Goal: Task Accomplishment & Management: Use online tool/utility

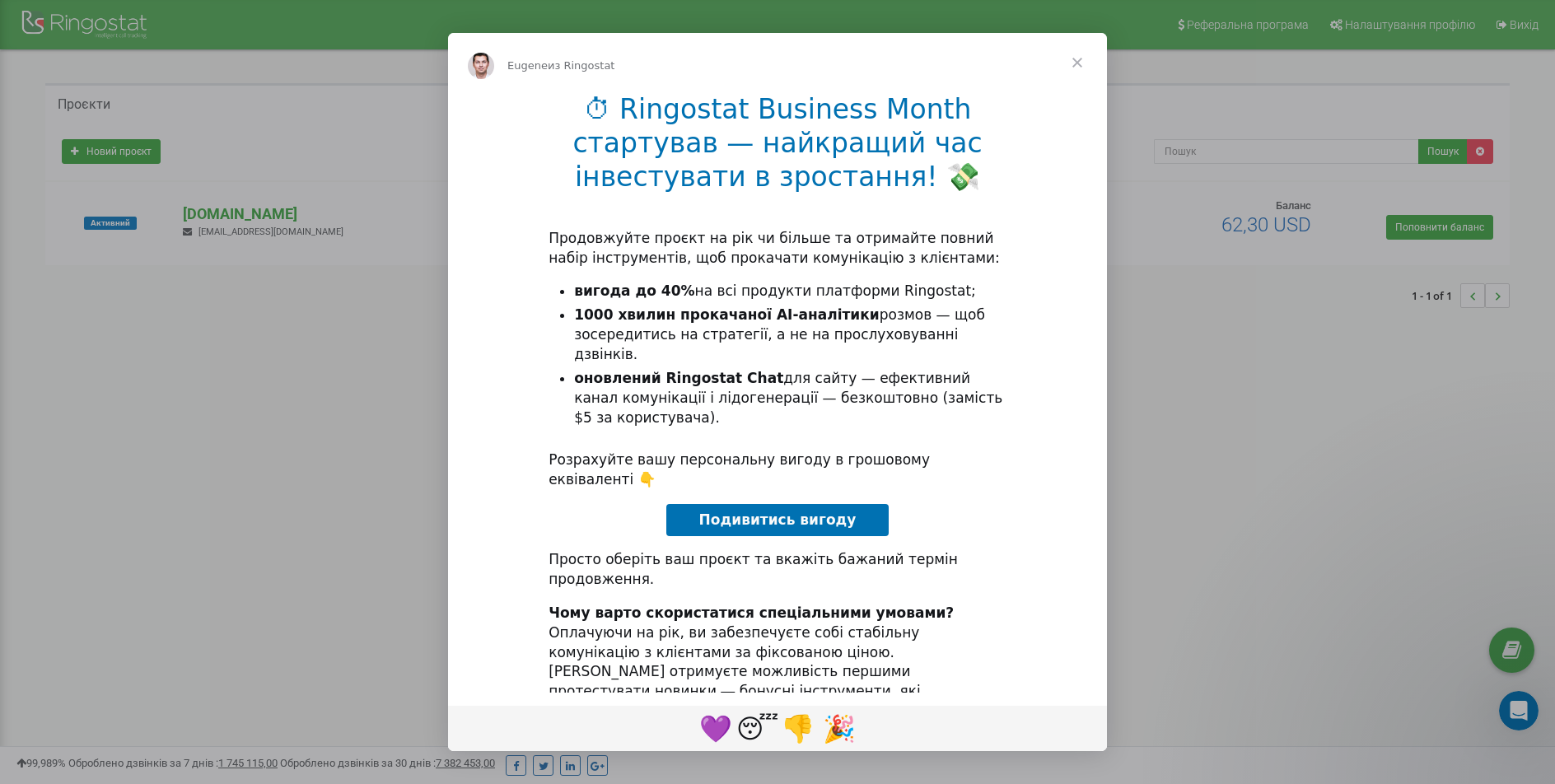
click at [1154, 271] on div "Мессенджер Intercom" at bounding box center [778, 392] width 1555 height 784
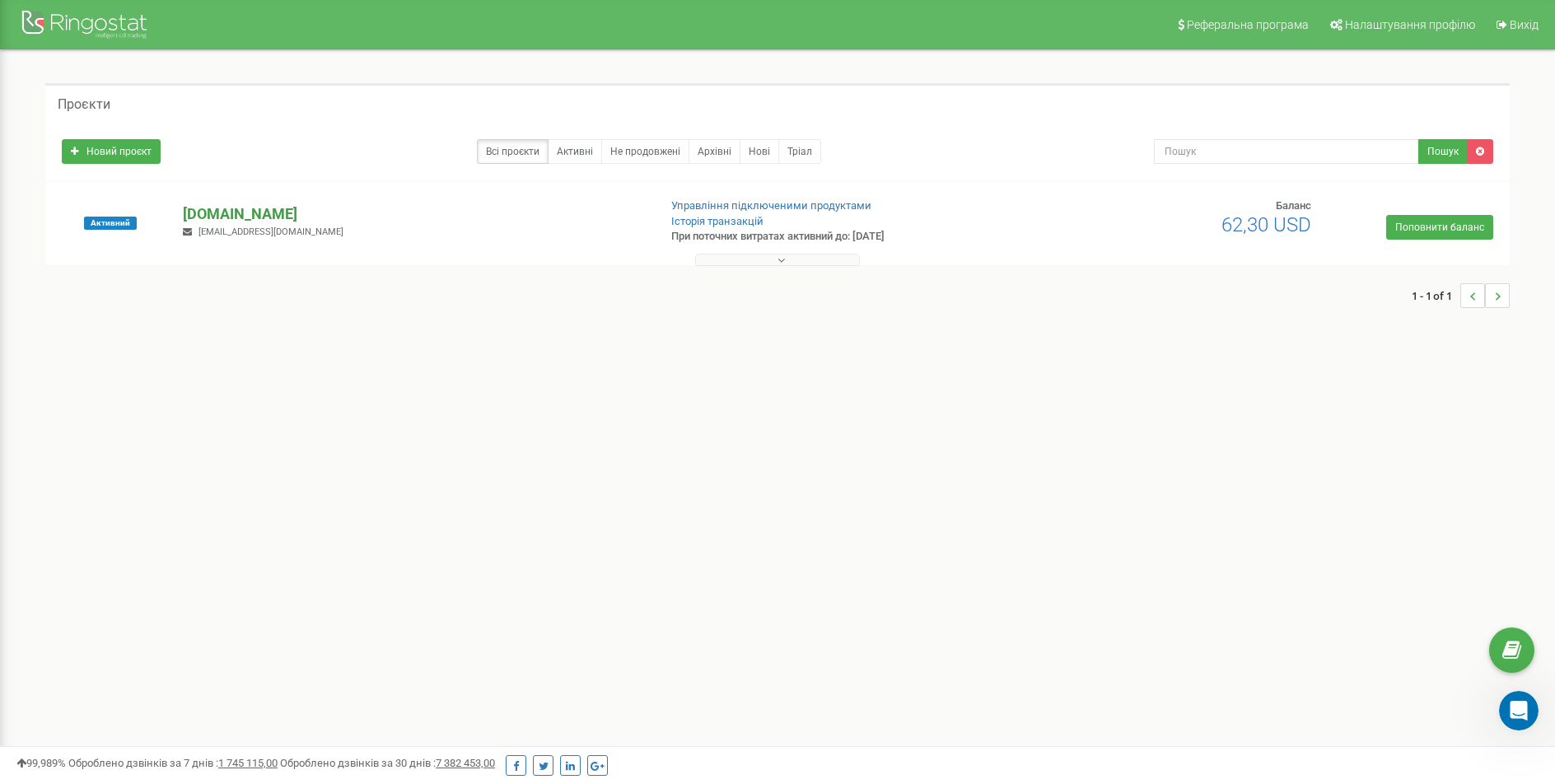
click at [238, 212] on p "[DOMAIN_NAME]" at bounding box center [413, 214] width 461 height 22
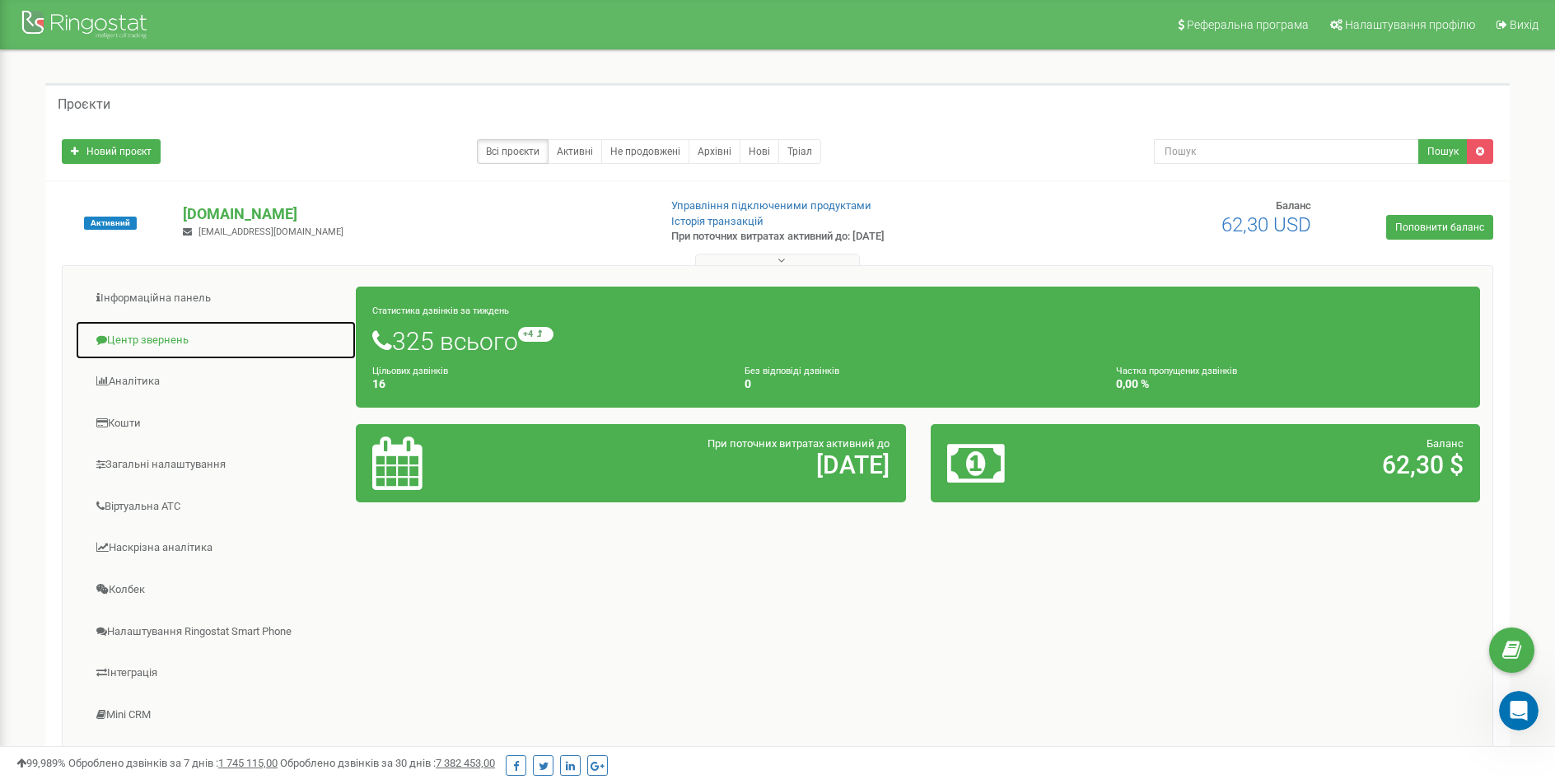
click at [152, 335] on link "Центр звернень" at bounding box center [216, 340] width 282 height 41
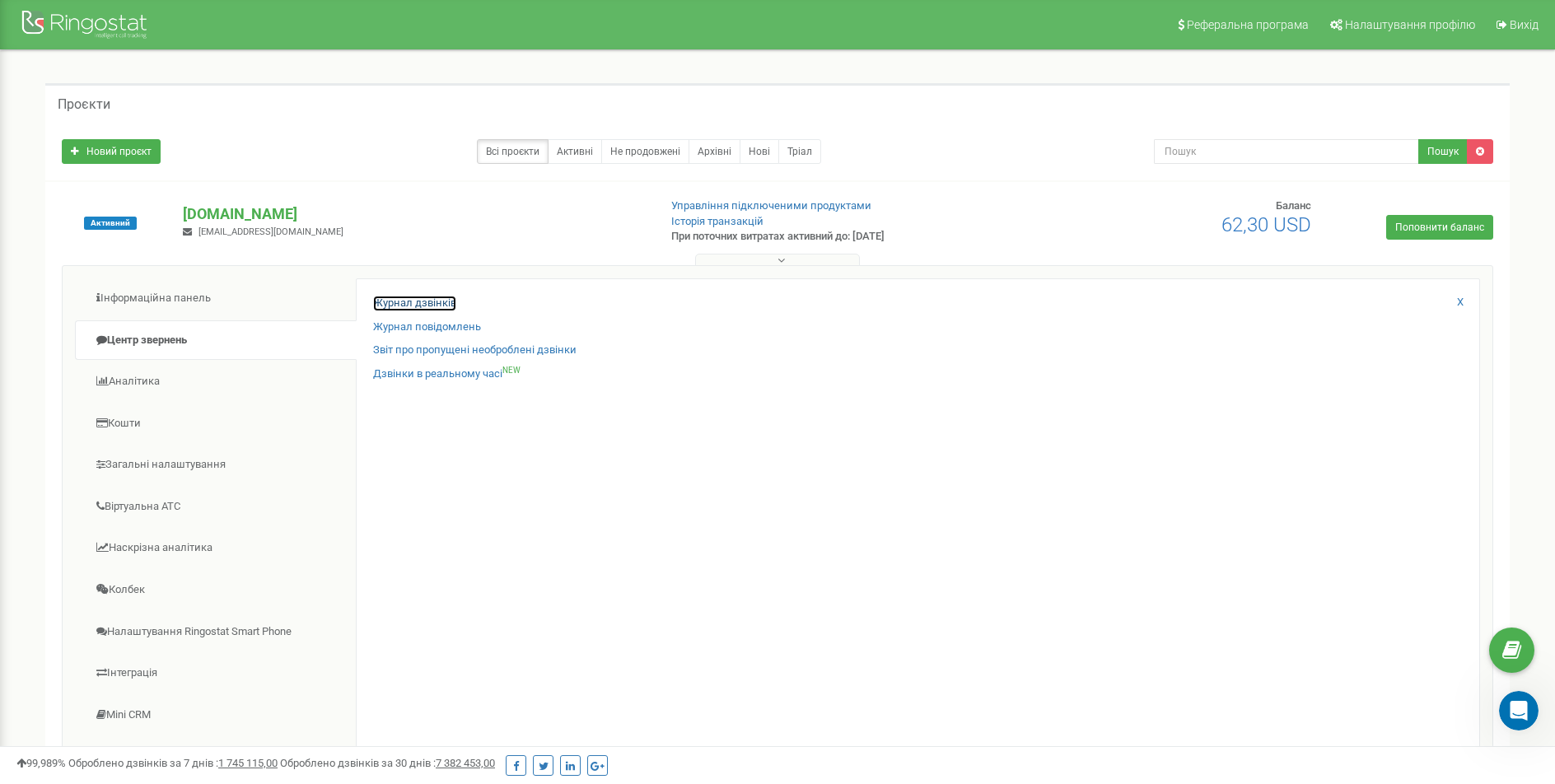
click at [427, 305] on link "Журнал дзвінків" at bounding box center [415, 303] width 83 height 16
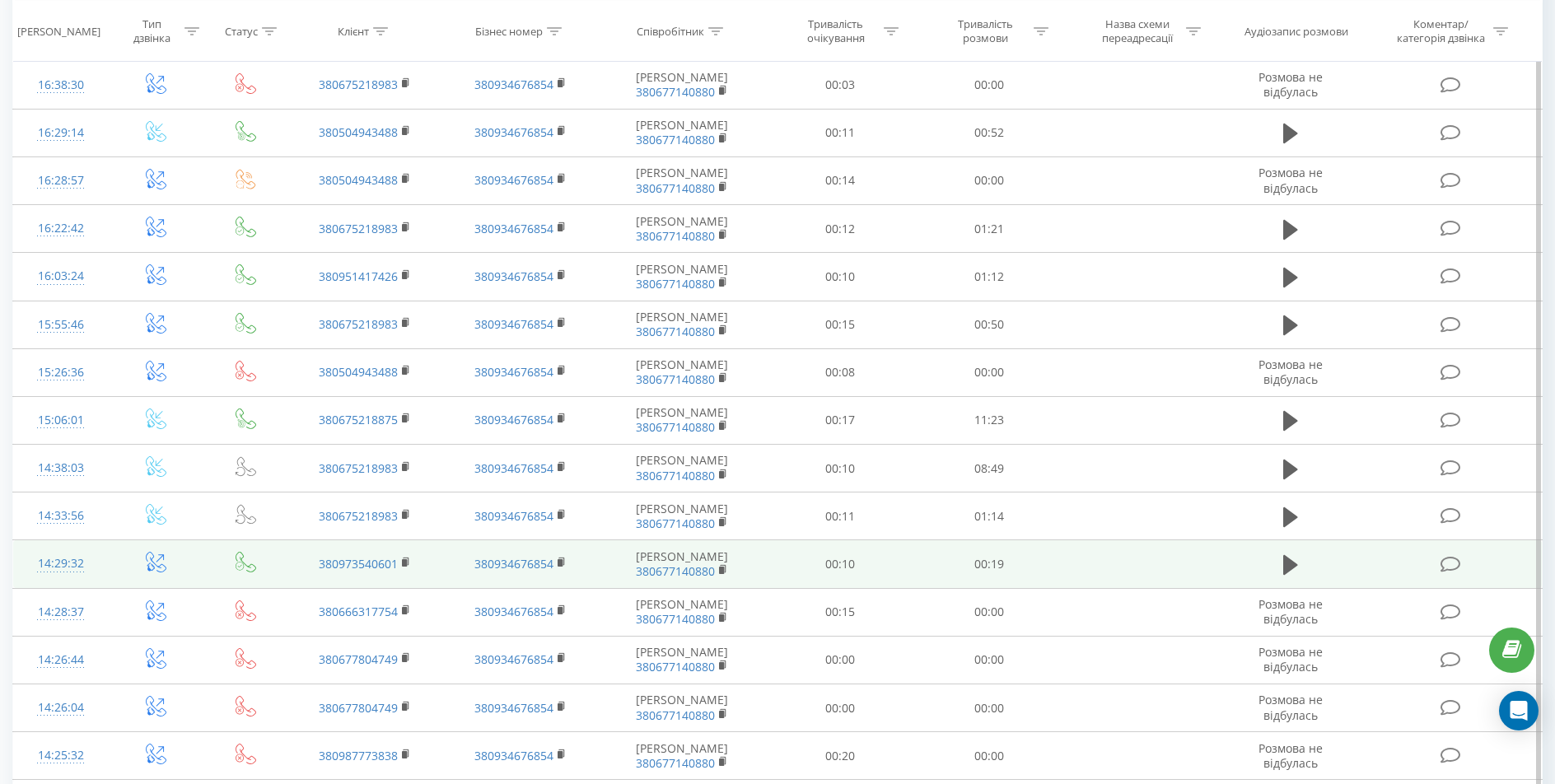
scroll to position [247, 0]
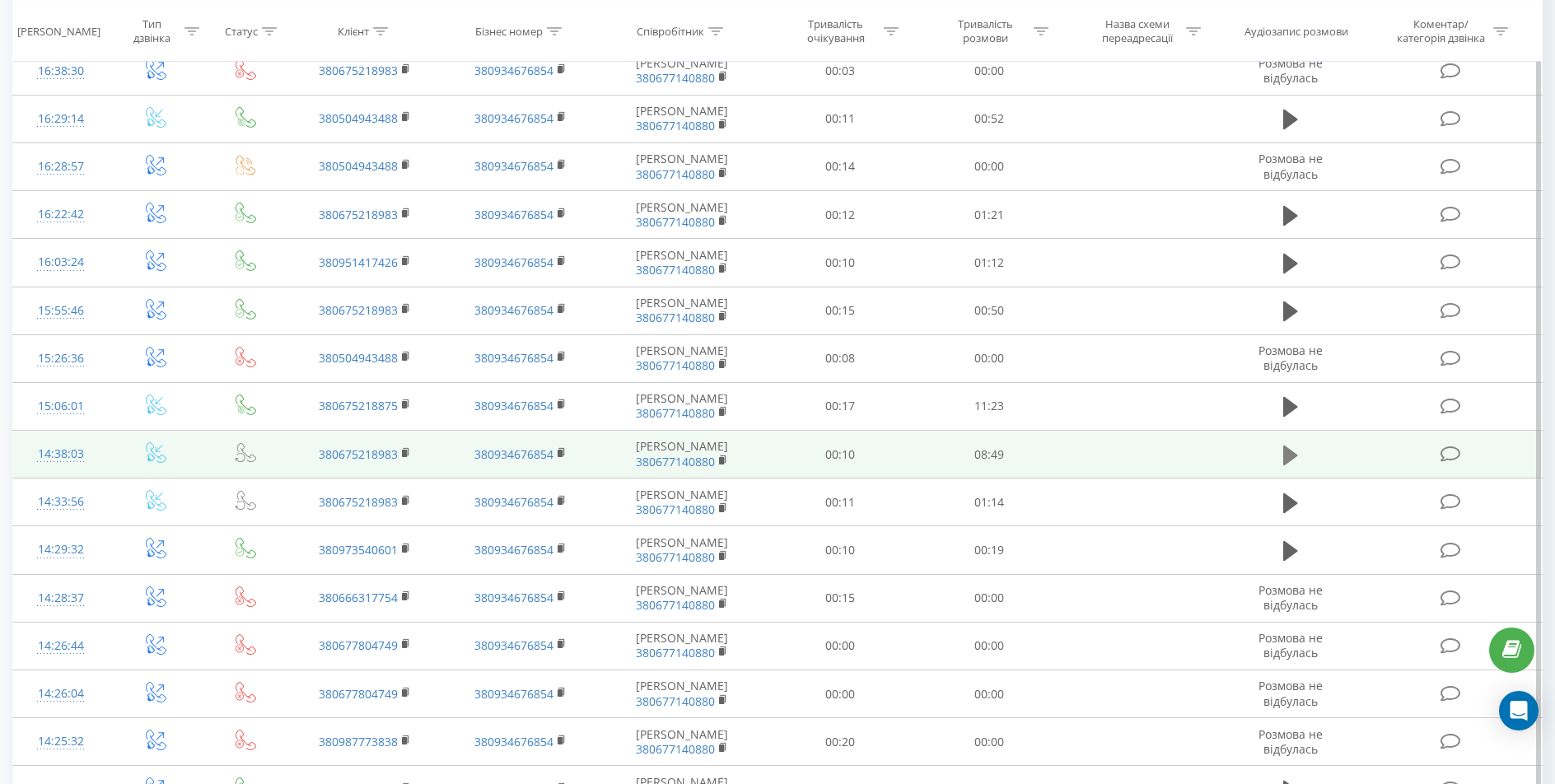
click at [1299, 456] on button at bounding box center [1290, 455] width 25 height 24
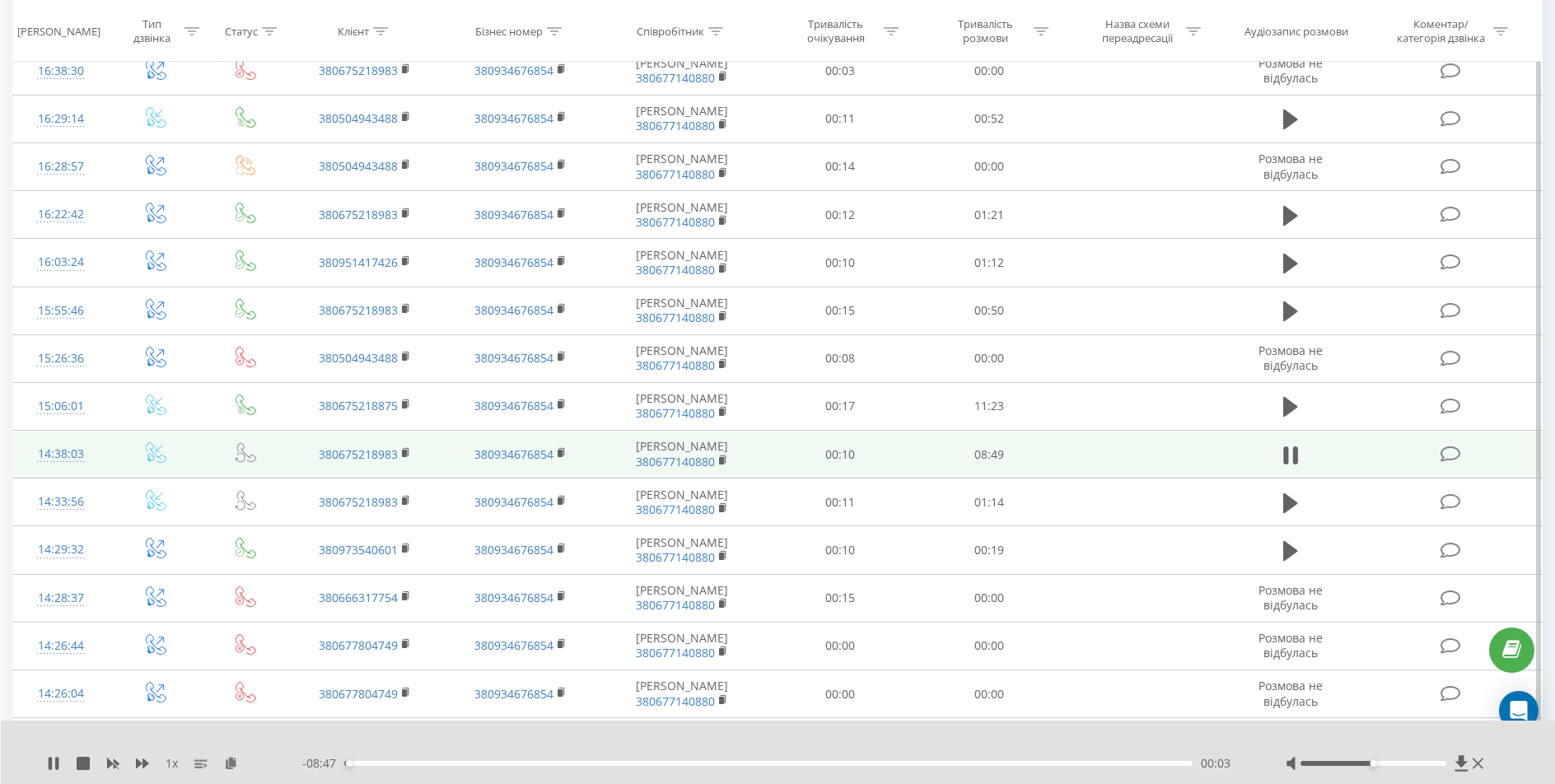
click at [356, 762] on div "00:03" at bounding box center [767, 763] width 847 height 5
click at [372, 761] on div "00:17" at bounding box center [767, 763] width 847 height 5
click at [393, 761] on div "00:30" at bounding box center [767, 763] width 847 height 5
click at [421, 761] on div "00:33" at bounding box center [767, 763] width 847 height 5
click at [466, 762] on div "00:49" at bounding box center [767, 763] width 847 height 5
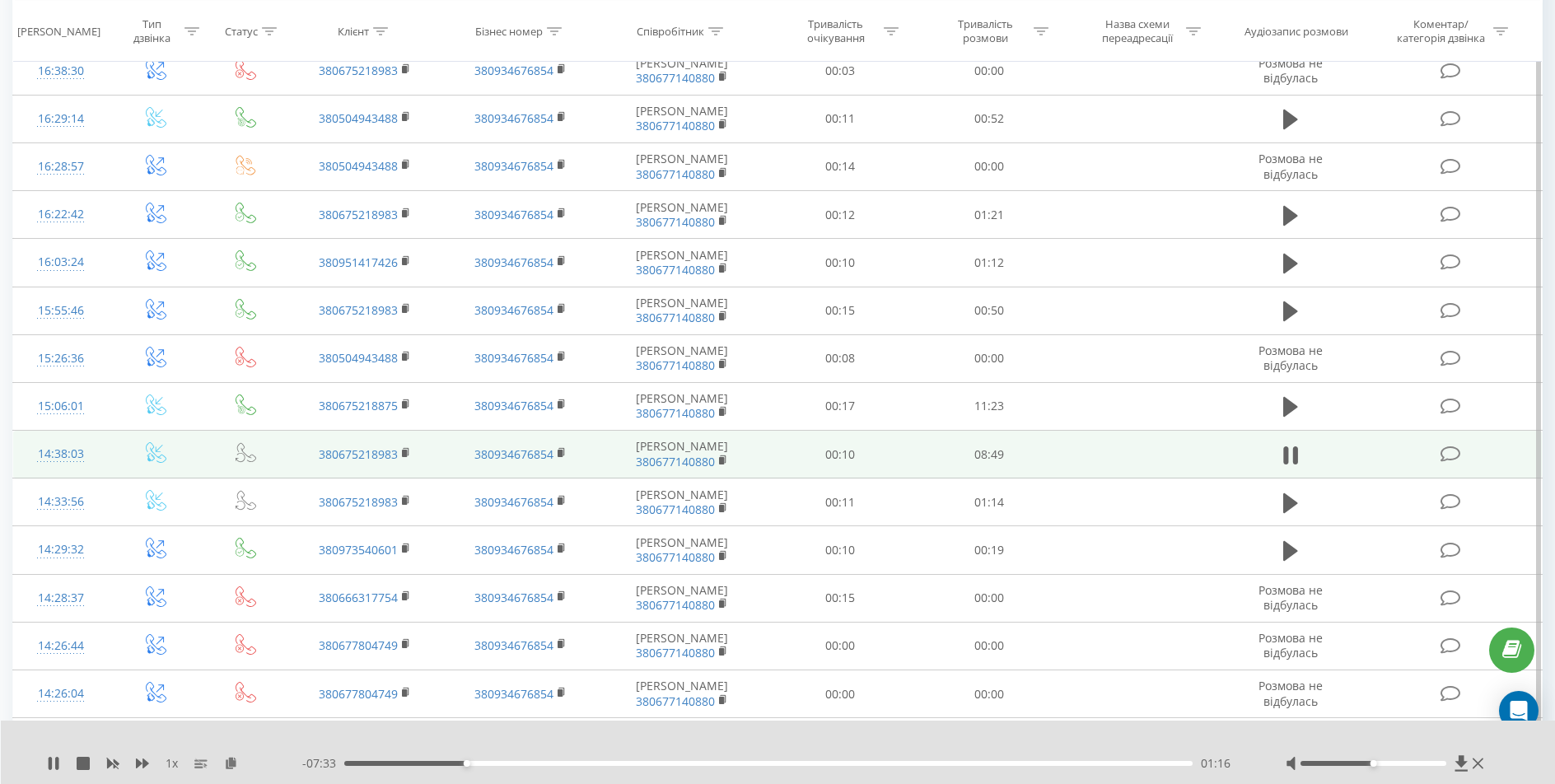
click at [516, 760] on div "- 07:33 01:16 01:16" at bounding box center [774, 762] width 942 height 16
click at [516, 763] on div "01:17" at bounding box center [767, 763] width 847 height 5
click at [552, 760] on div "- 07:01 01:49 01:49" at bounding box center [774, 762] width 942 height 16
click at [598, 763] on div "02:39" at bounding box center [767, 763] width 847 height 5
click at [477, 763] on div "00:00" at bounding box center [767, 763] width 847 height 5
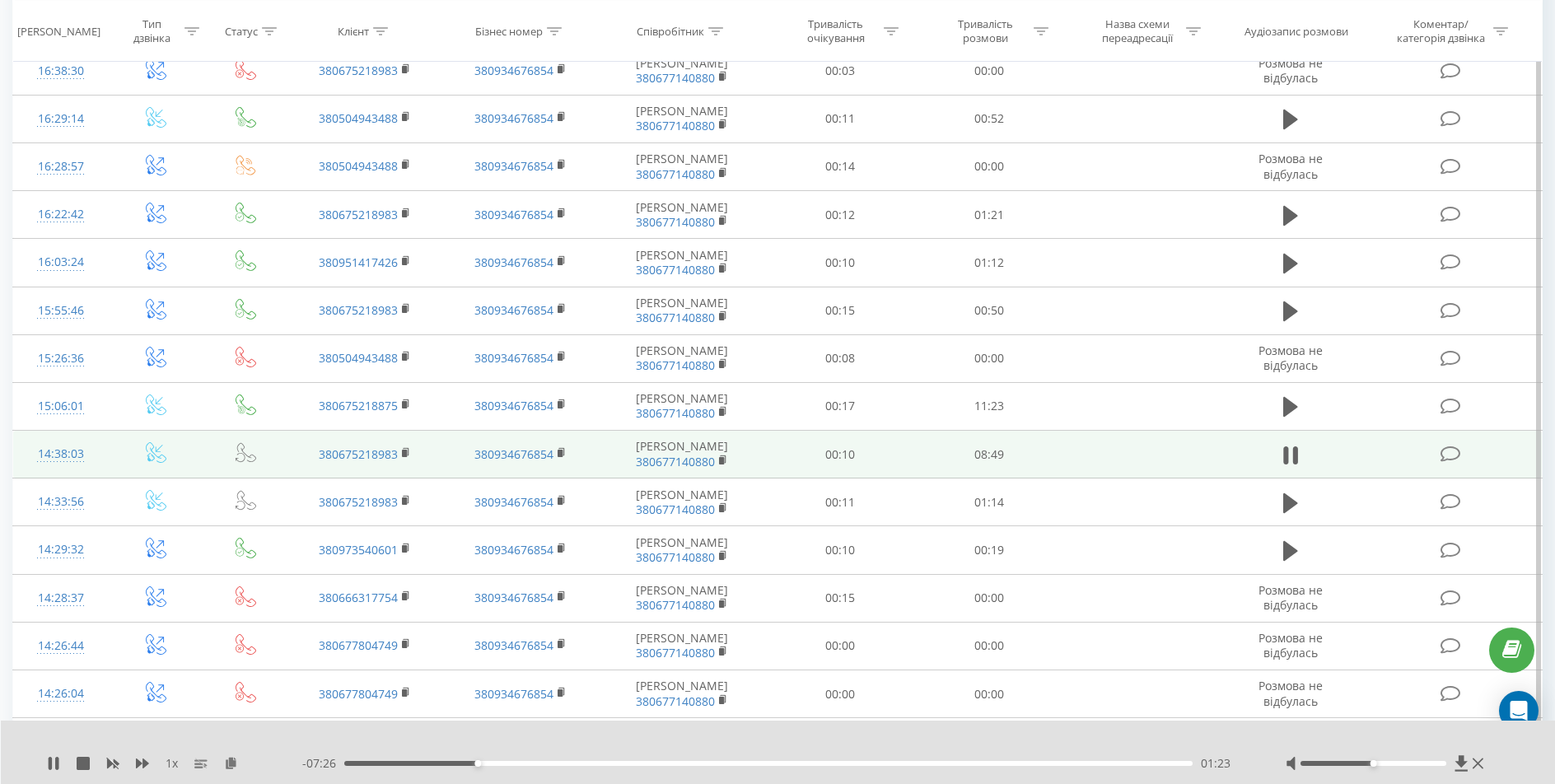
click at [515, 760] on div "- 07:26 01:23 01:23" at bounding box center [774, 762] width 942 height 16
click at [450, 760] on div "- 07:22 01:27 01:27" at bounding box center [774, 762] width 942 height 16
click at [449, 762] on div "01:28" at bounding box center [767, 763] width 847 height 5
click at [428, 760] on div "- 07:38 01:11 01:11" at bounding box center [774, 762] width 942 height 16
click at [422, 764] on div "01:12" at bounding box center [767, 763] width 847 height 5
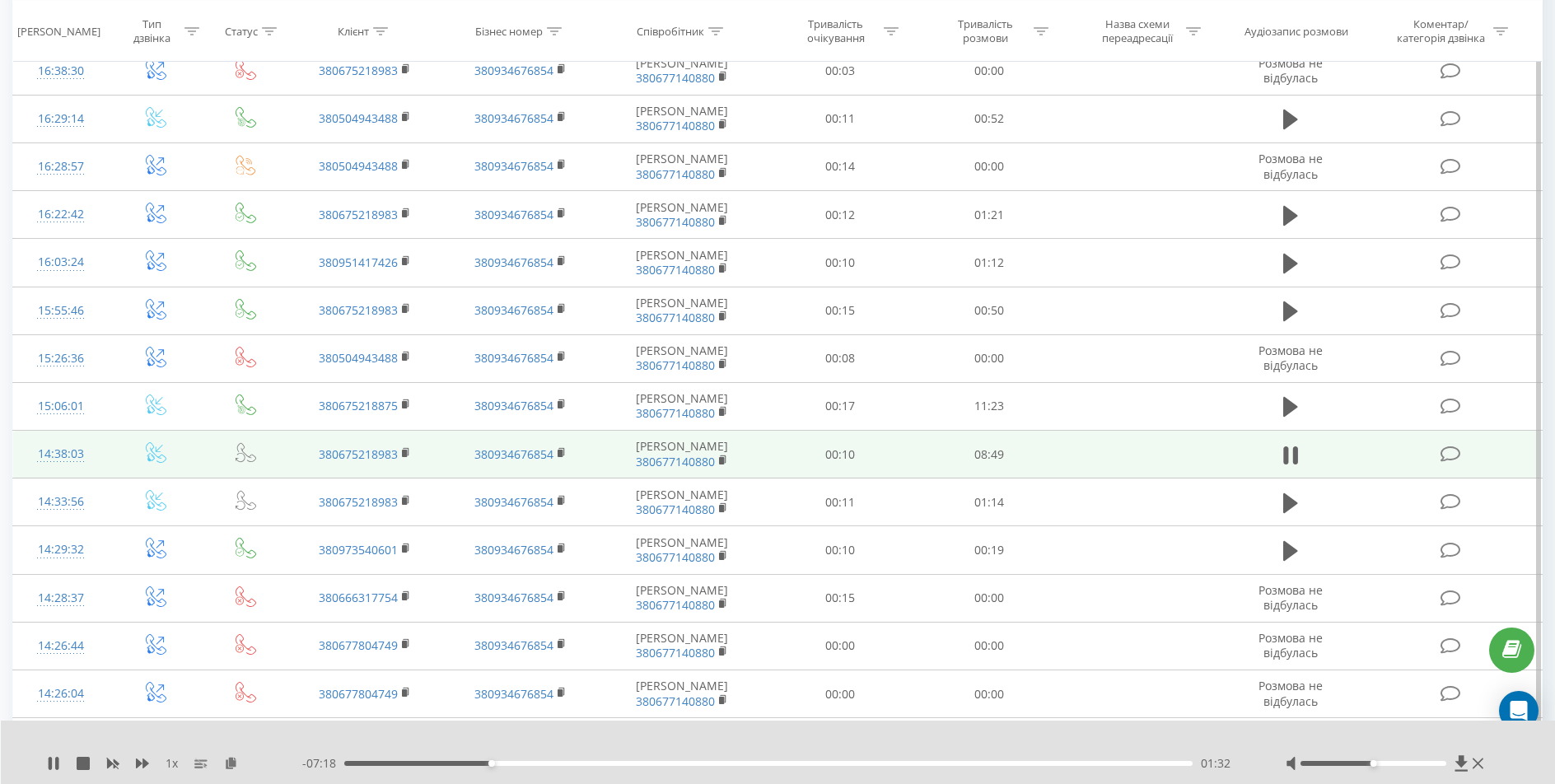
click at [167, 765] on span "1 x" at bounding box center [172, 762] width 12 height 16
click at [196, 763] on rect at bounding box center [198, 763] width 8 height 2
click at [178, 762] on span "1 x" at bounding box center [172, 762] width 12 height 16
click at [172, 763] on span "1 x" at bounding box center [172, 762] width 12 height 16
click at [56, 760] on icon at bounding box center [57, 763] width 3 height 13
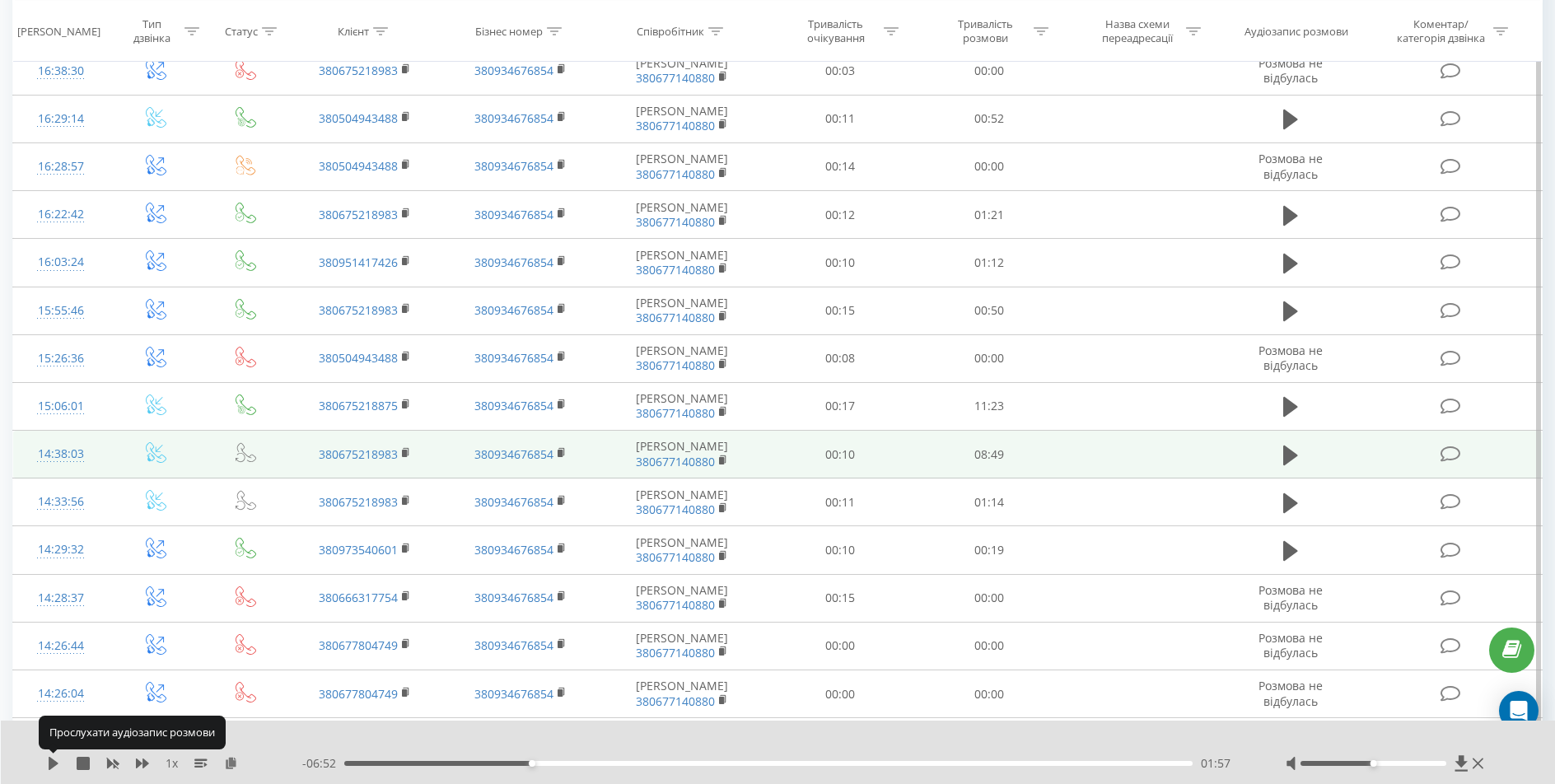
click at [56, 760] on icon at bounding box center [54, 763] width 13 height 13
click at [56, 766] on icon at bounding box center [54, 763] width 13 height 13
click at [56, 766] on icon at bounding box center [54, 763] width 9 height 13
click at [56, 766] on icon at bounding box center [54, 763] width 13 height 13
click at [56, 766] on icon at bounding box center [54, 763] width 9 height 13
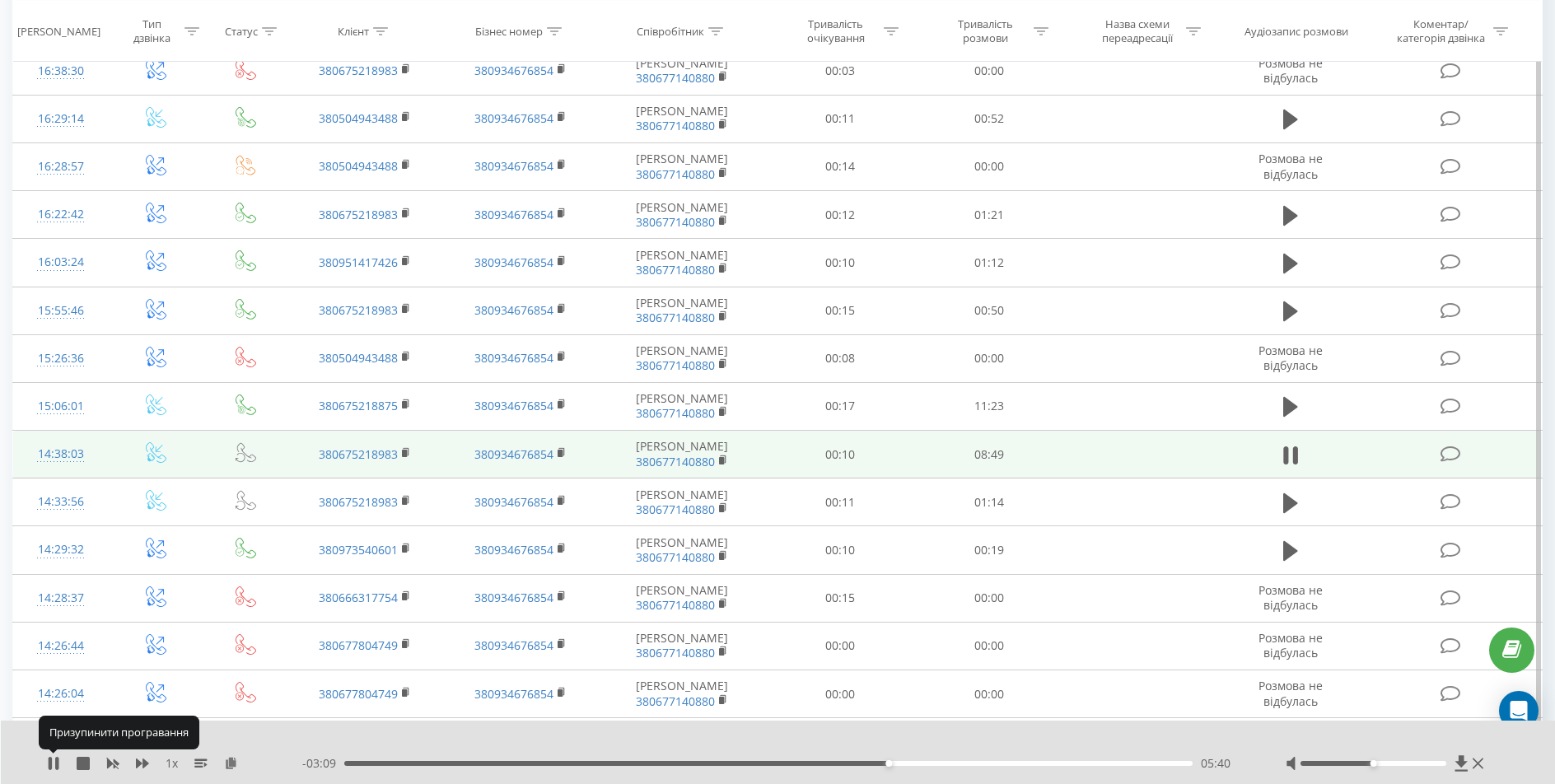
click at [56, 766] on icon at bounding box center [54, 763] width 13 height 13
click at [48, 761] on icon at bounding box center [54, 763] width 13 height 13
click at [54, 761] on icon at bounding box center [54, 763] width 13 height 13
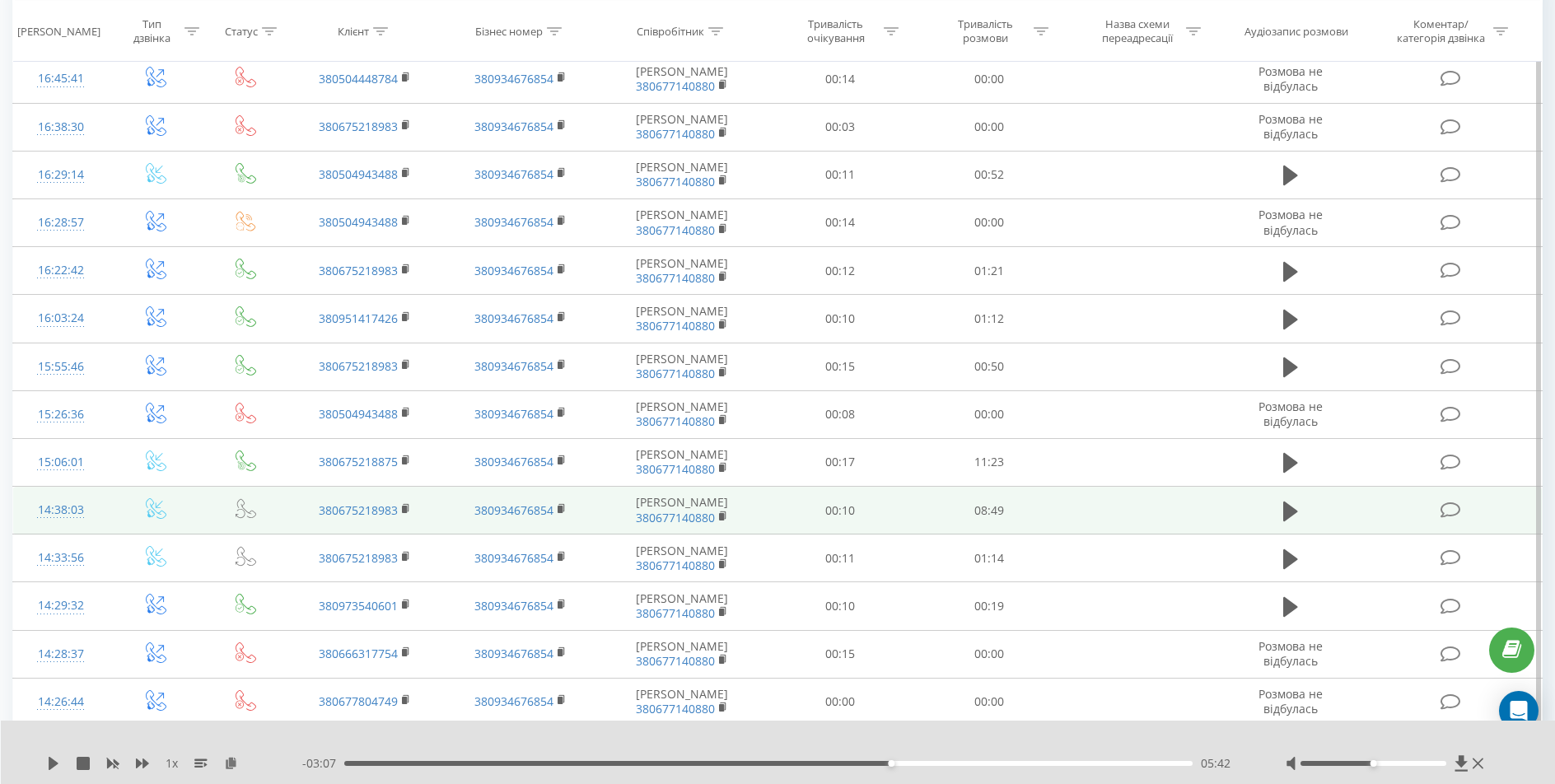
scroll to position [165, 0]
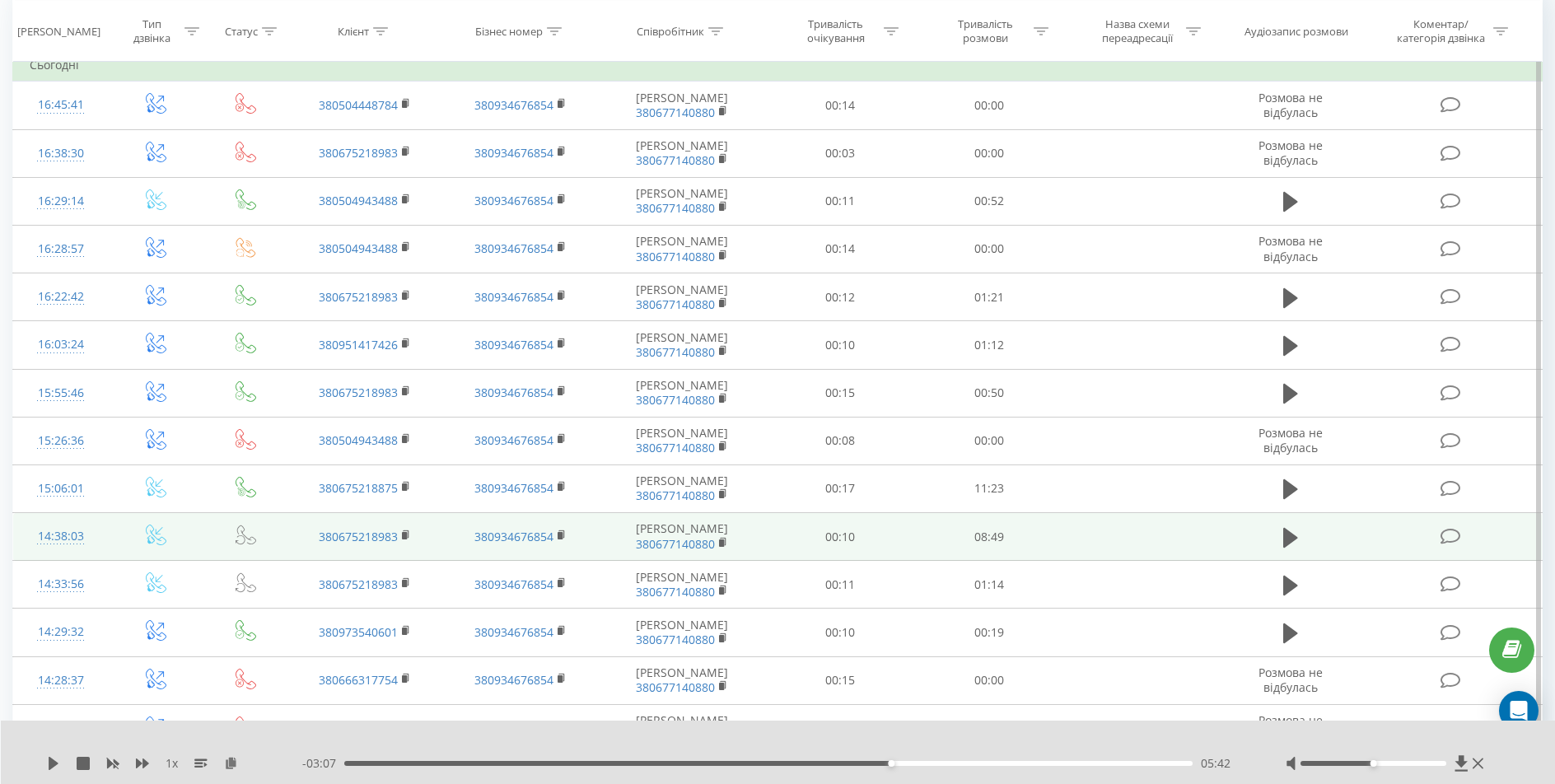
click at [54, 763] on icon at bounding box center [54, 763] width 9 height 13
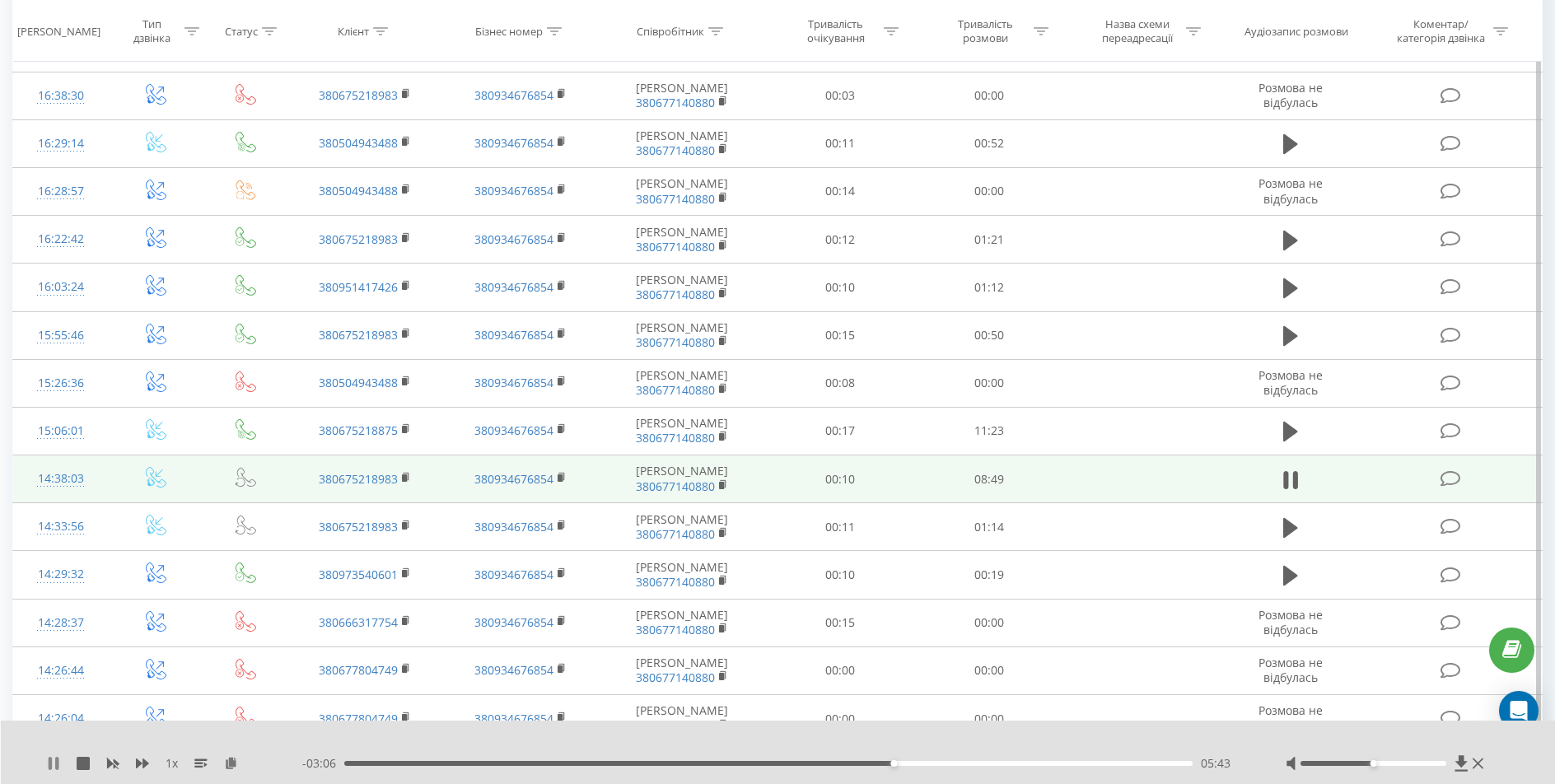
scroll to position [247, 0]
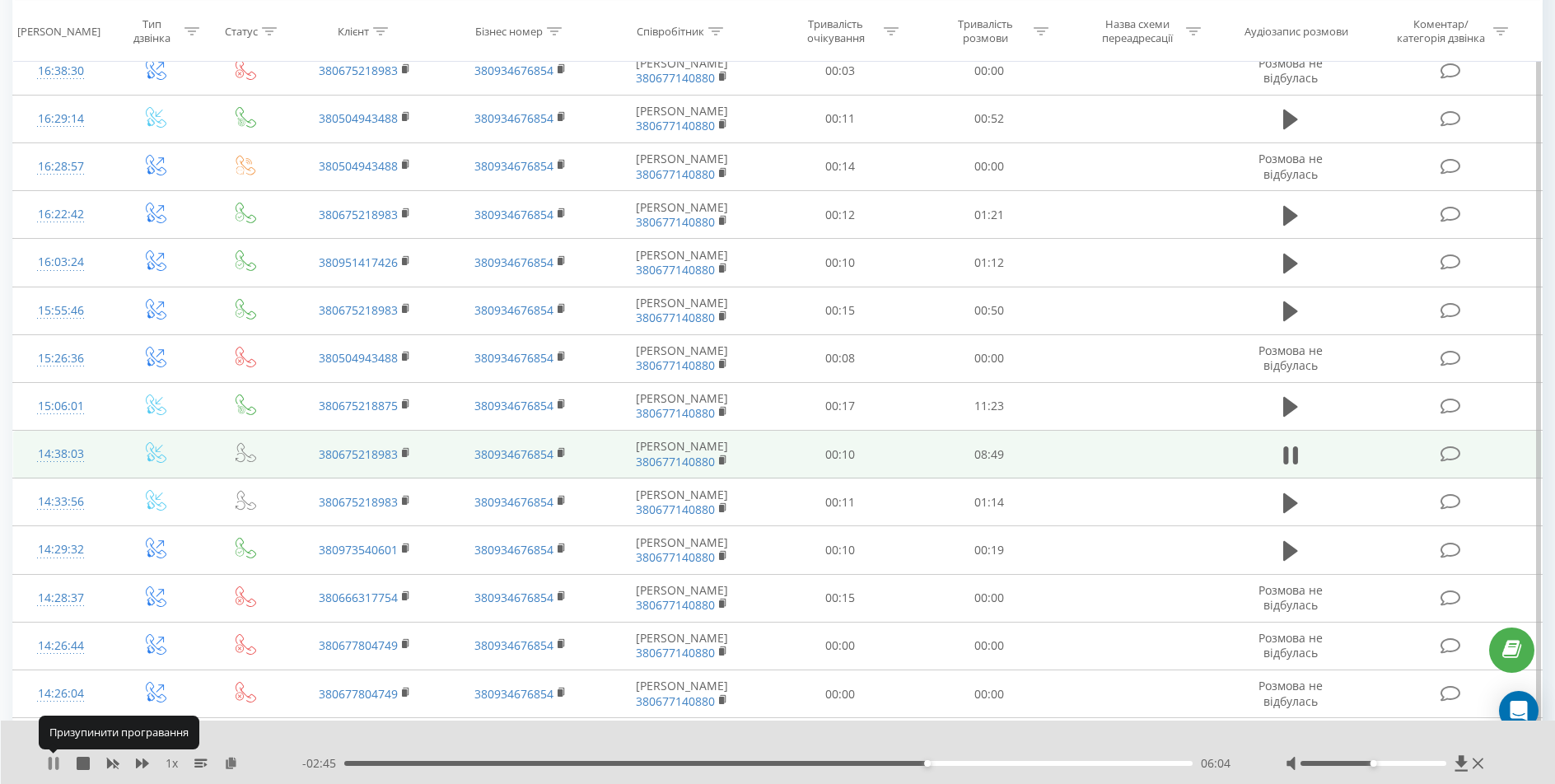
click at [56, 768] on icon at bounding box center [57, 763] width 3 height 13
